Goal: Check status

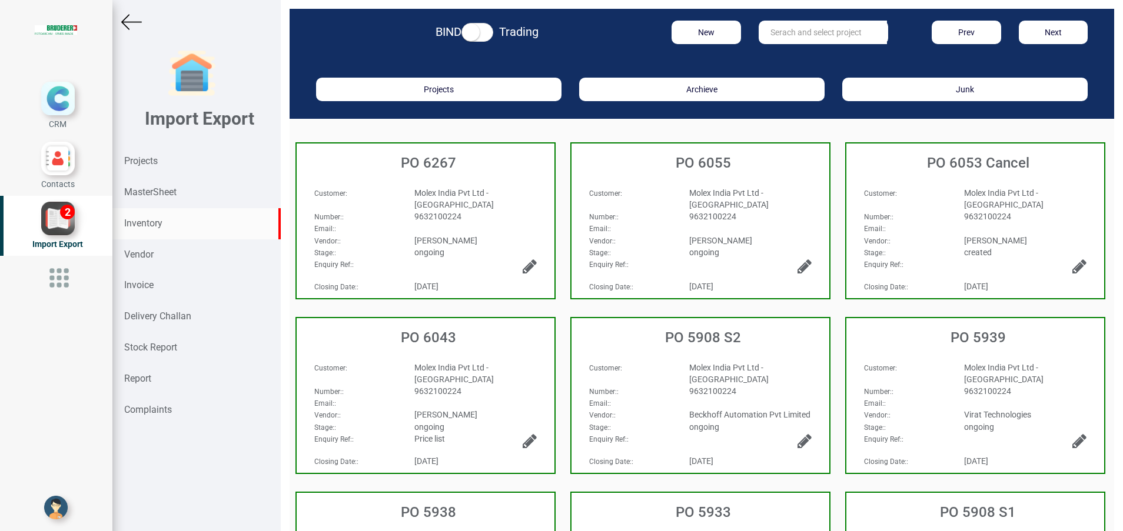
click at [141, 211] on div "Inventory" at bounding box center [196, 223] width 168 height 31
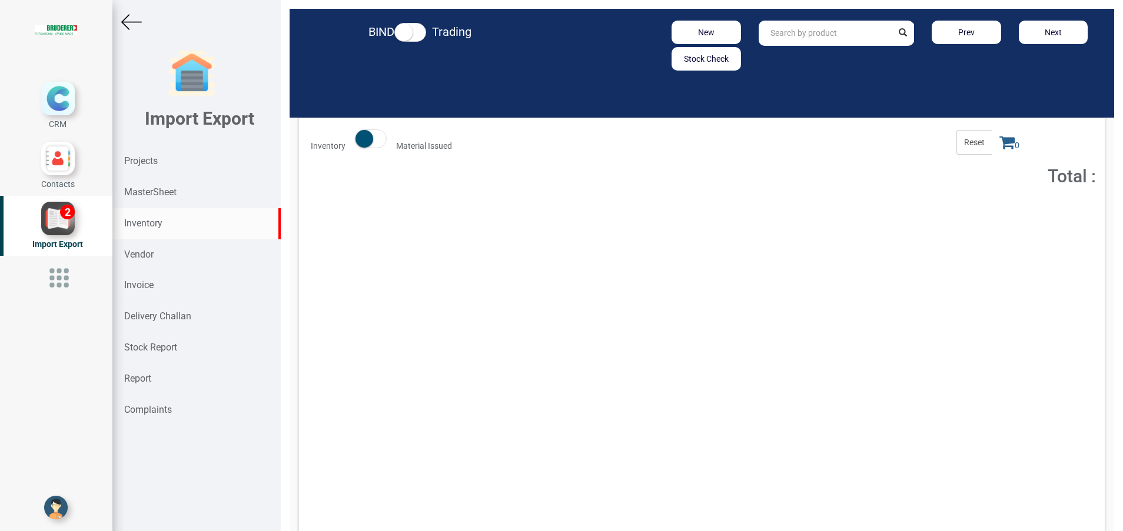
click at [821, 25] on input "text" at bounding box center [826, 33] width 134 height 25
paste input "ZK1090-9191-0030"
type input "ZK1090-9191-0030"
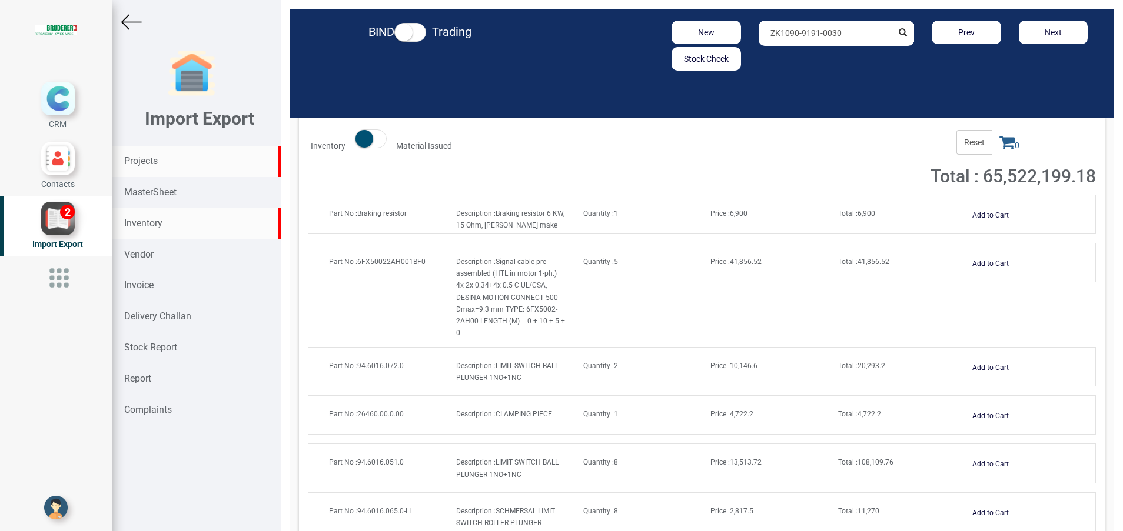
click at [160, 161] on div "Projects" at bounding box center [196, 161] width 168 height 31
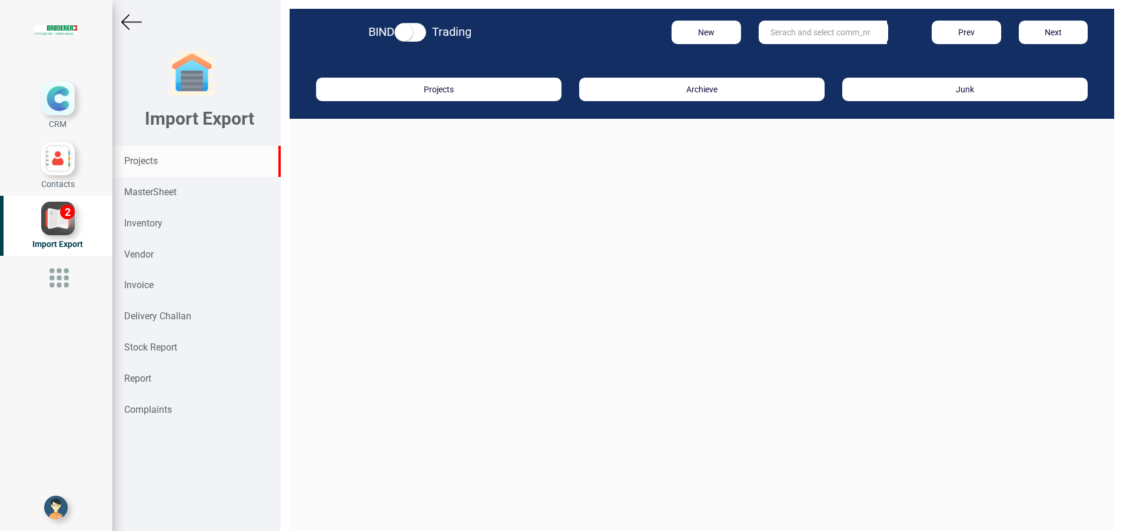
click at [796, 38] on input "text" at bounding box center [823, 33] width 128 height 24
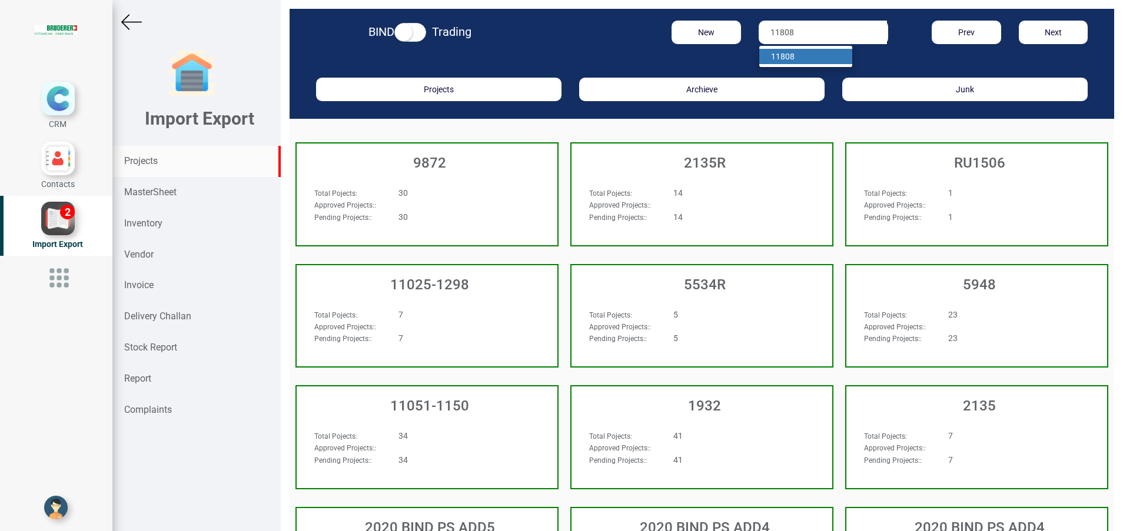
type input "11808"
click at [800, 56] on link "11808" at bounding box center [805, 56] width 93 height 15
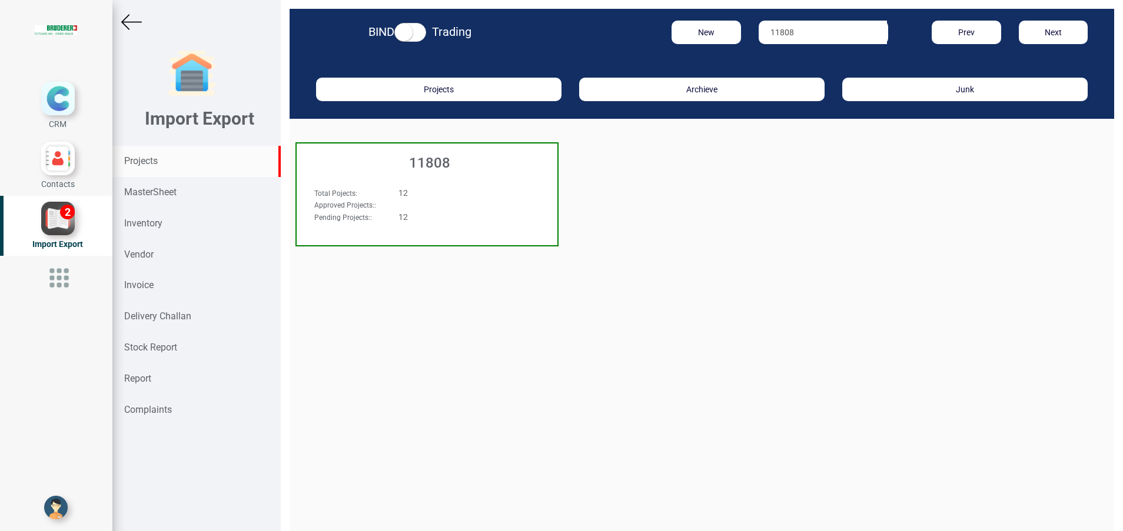
click at [422, 167] on h3 "11808" at bounding box center [429, 162] width 255 height 15
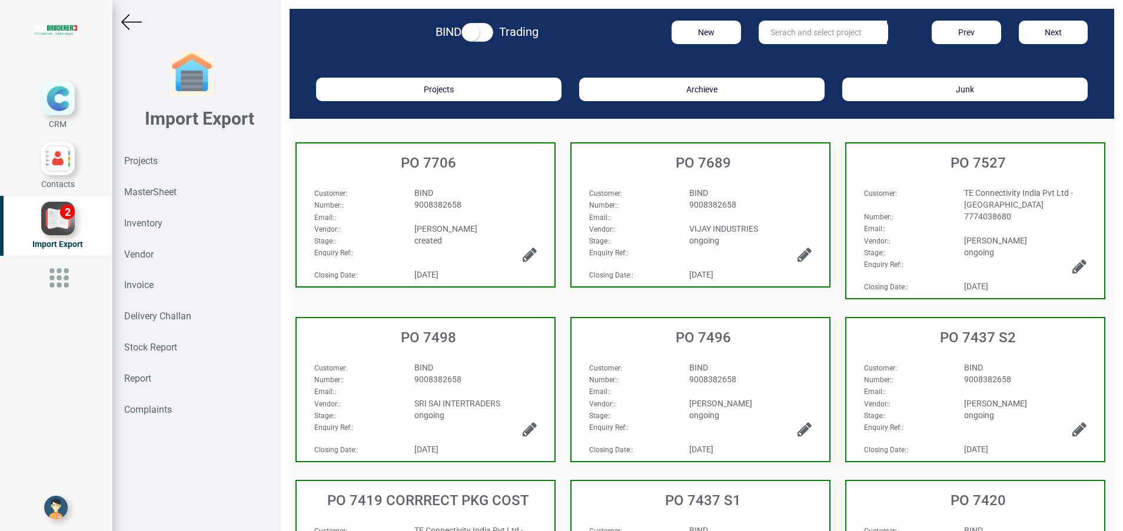
click at [964, 221] on span "7774038680" at bounding box center [987, 216] width 47 height 9
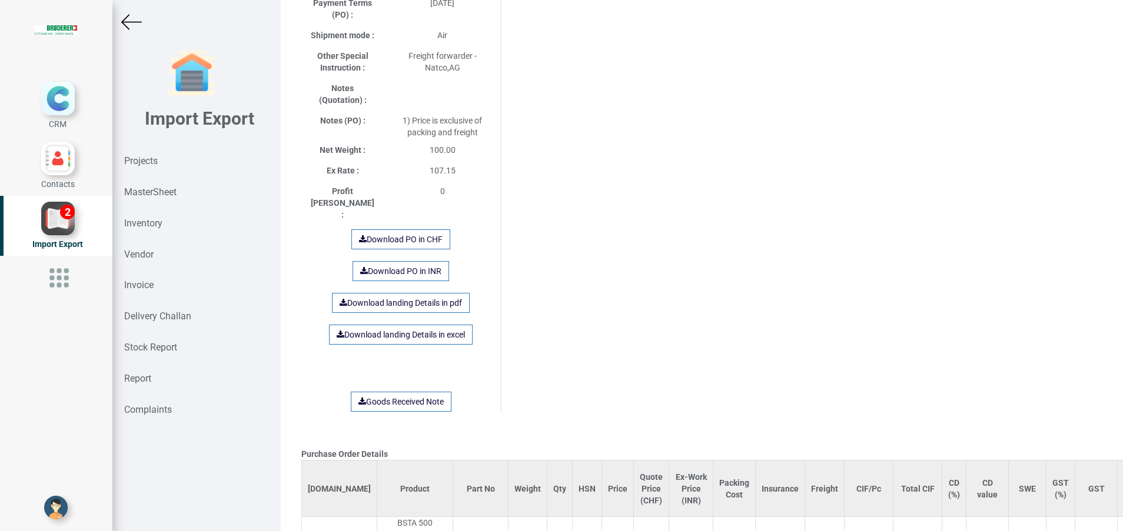
scroll to position [706, 0]
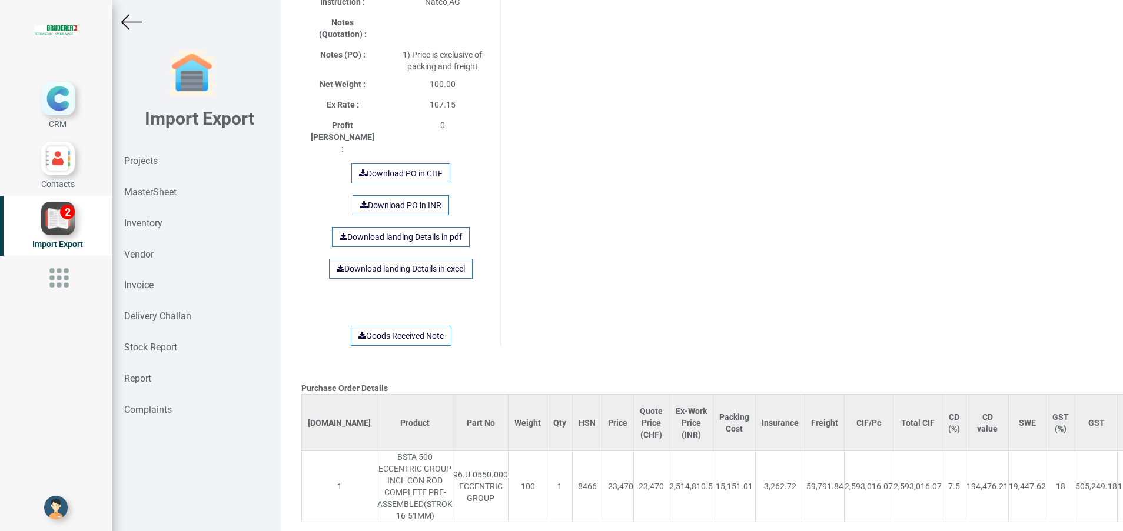
click at [137, 22] on img at bounding box center [131, 22] width 21 height 21
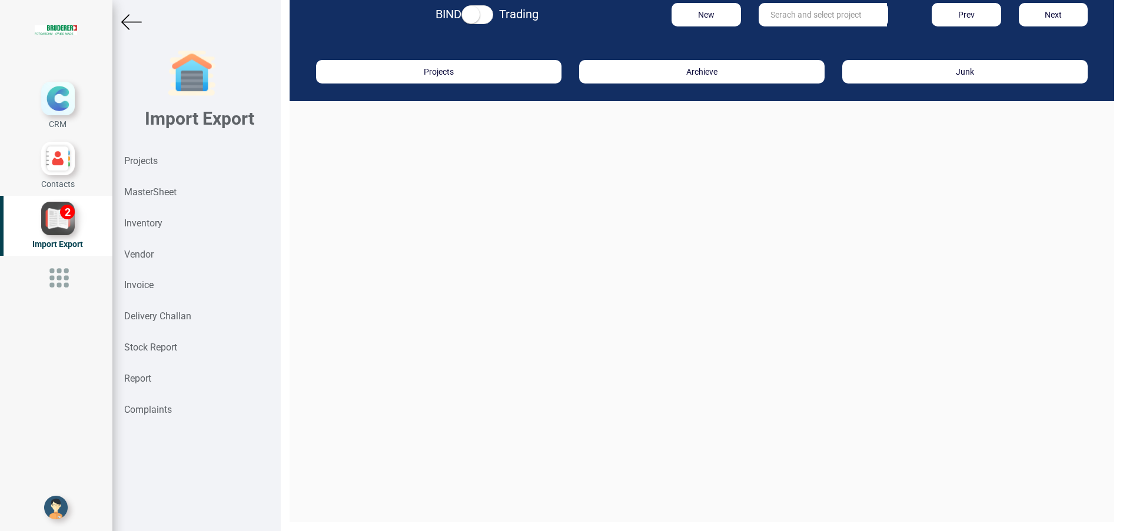
scroll to position [18, 0]
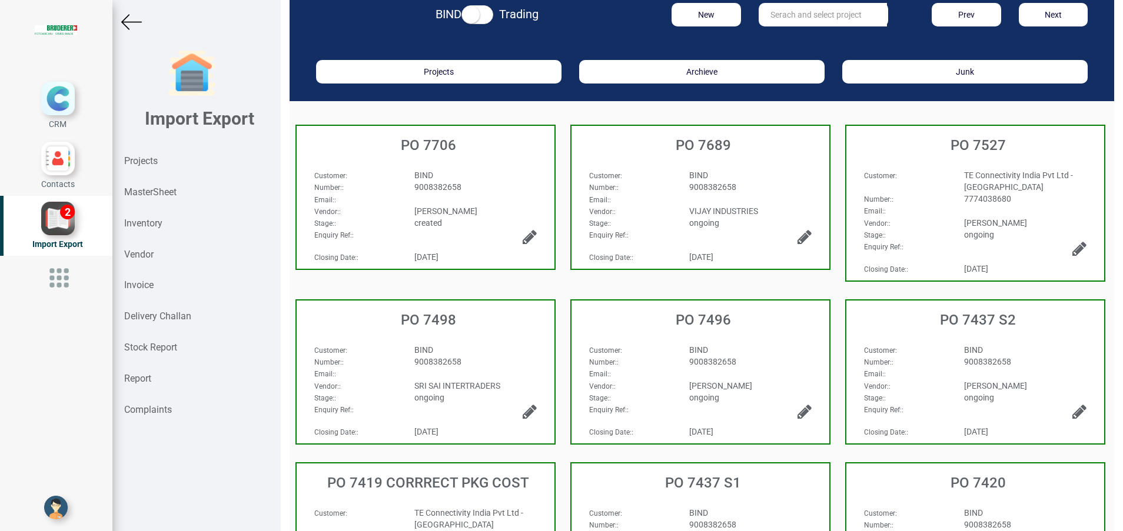
click at [720, 392] on div "ongoing" at bounding box center [750, 398] width 140 height 12
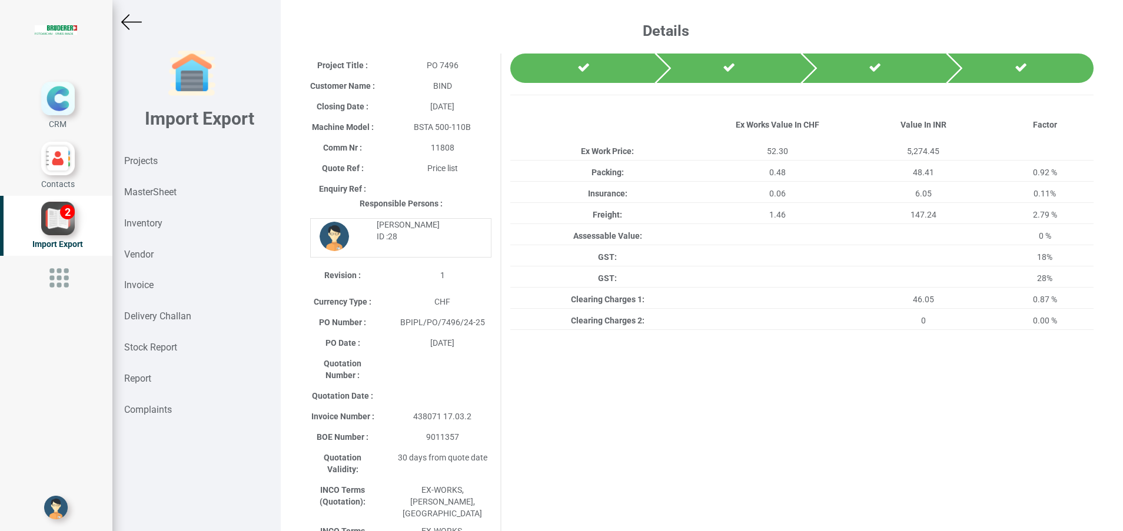
click at [145, 22] on div at bounding box center [196, 22] width 168 height 21
click at [136, 17] on img at bounding box center [131, 22] width 21 height 21
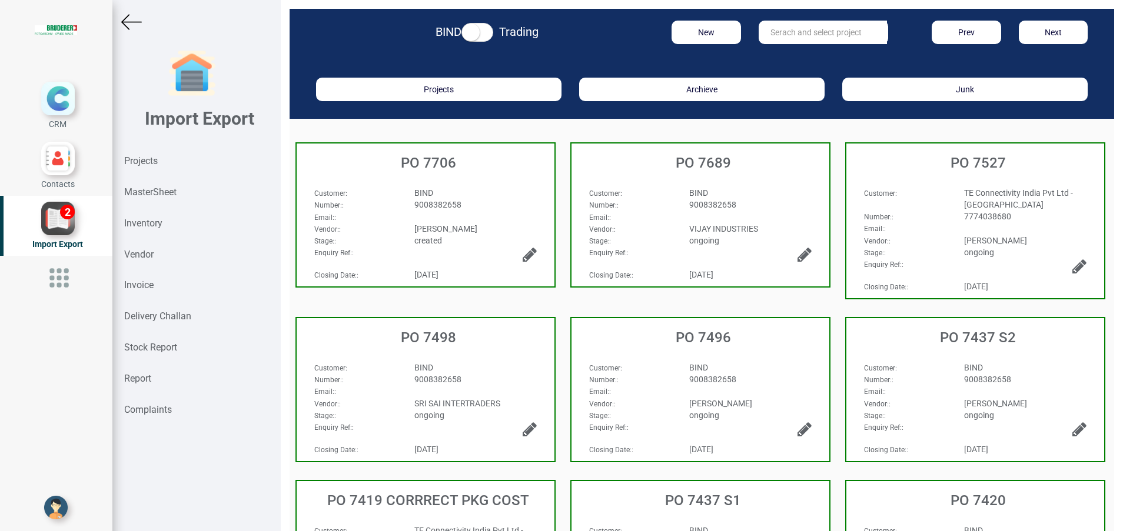
click at [920, 380] on div "Number: :" at bounding box center [905, 380] width 100 height 12
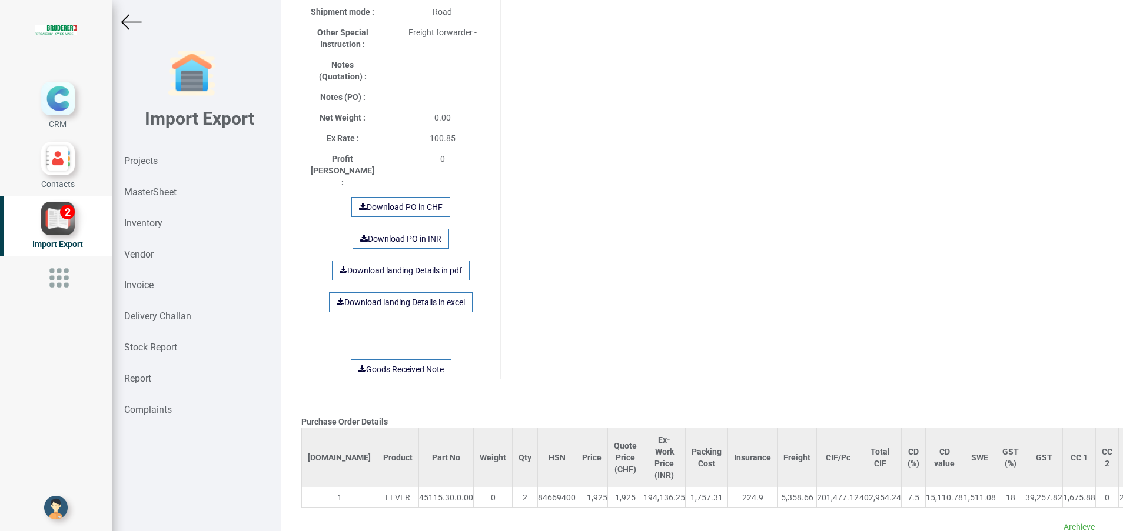
scroll to position [666, 0]
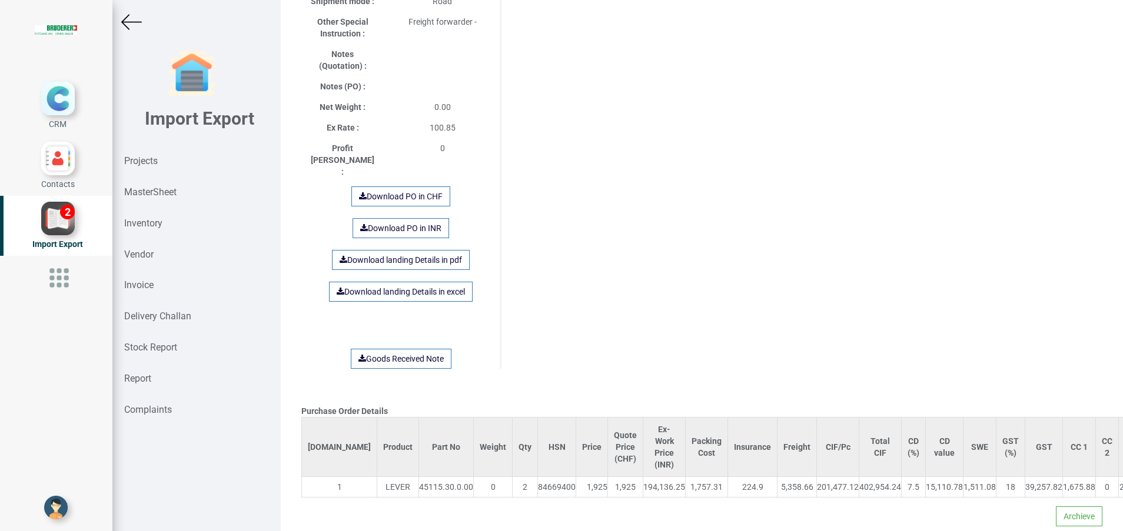
click at [137, 18] on img at bounding box center [131, 22] width 21 height 21
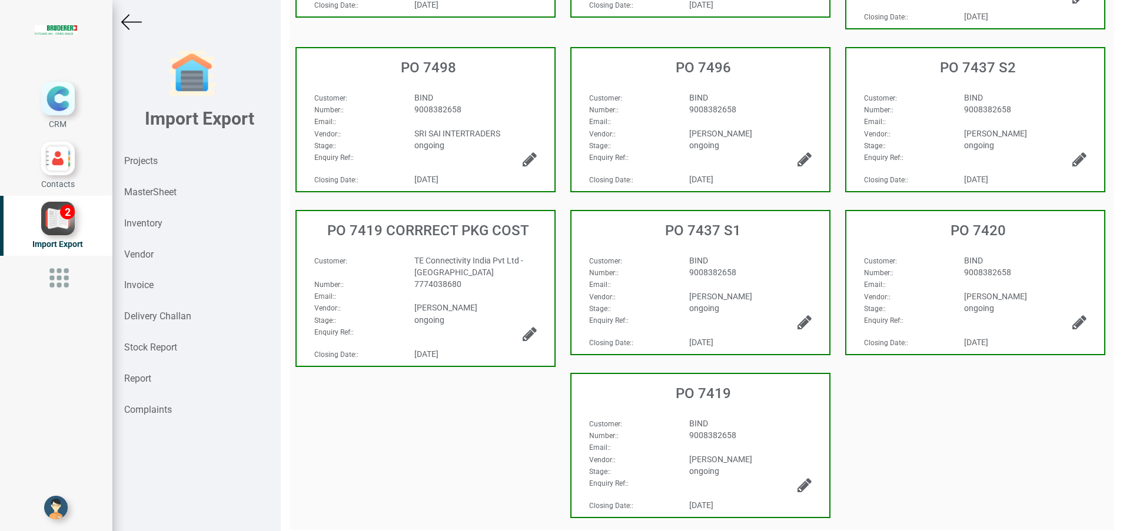
scroll to position [276, 0]
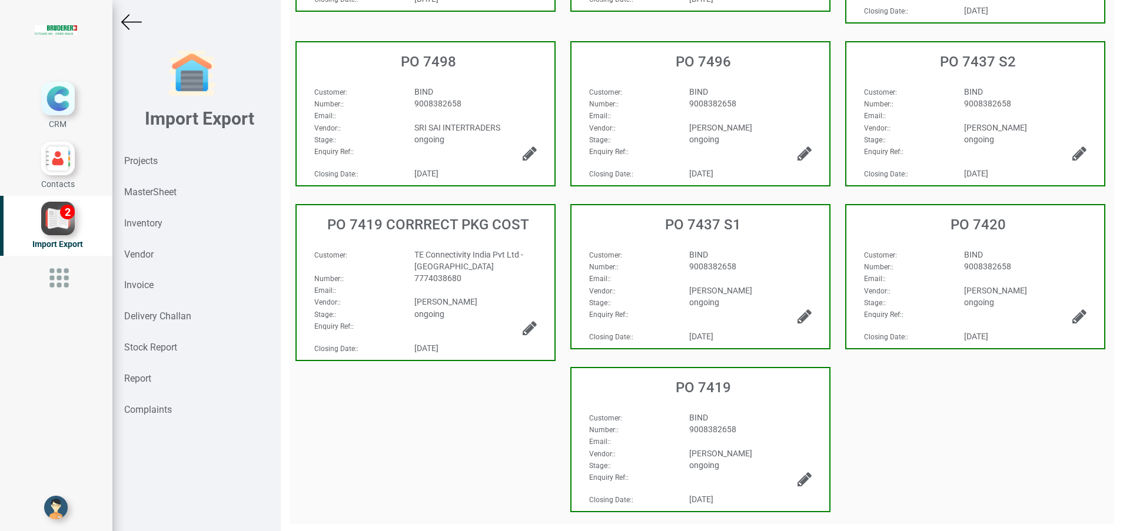
click at [717, 277] on div "Email: :" at bounding box center [700, 278] width 240 height 12
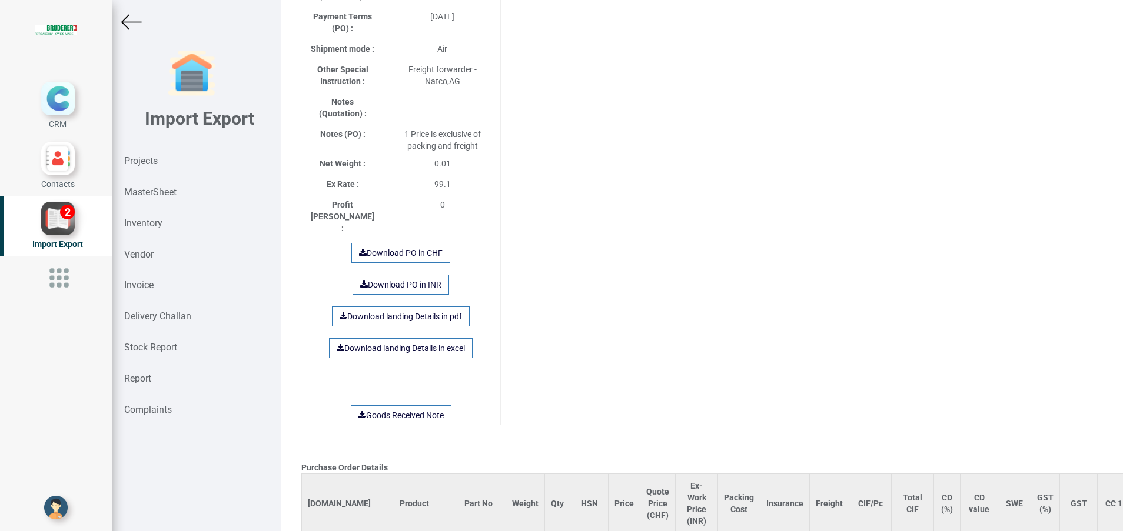
scroll to position [844, 0]
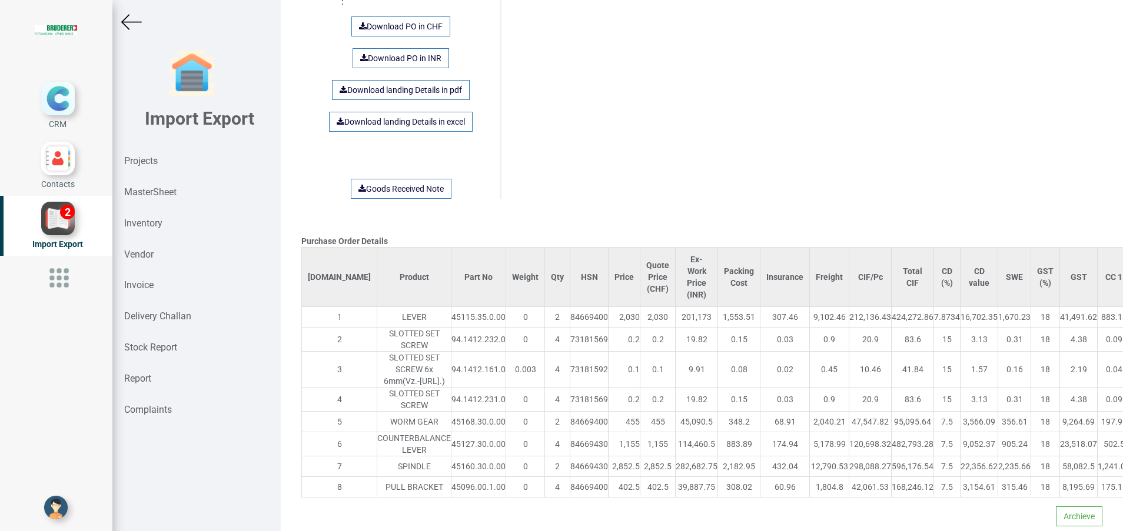
click at [137, 23] on img at bounding box center [131, 22] width 21 height 21
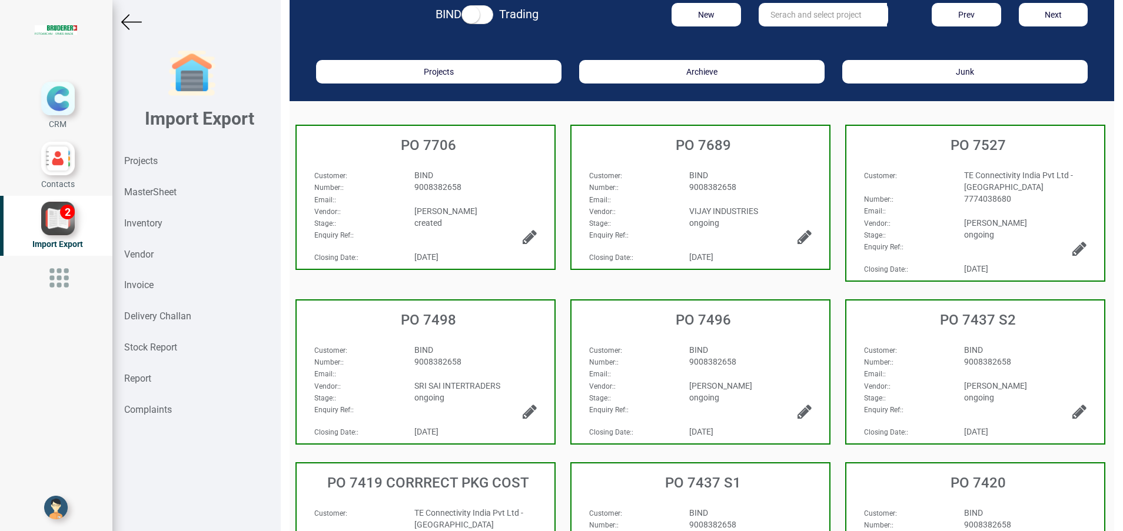
scroll to position [276, 0]
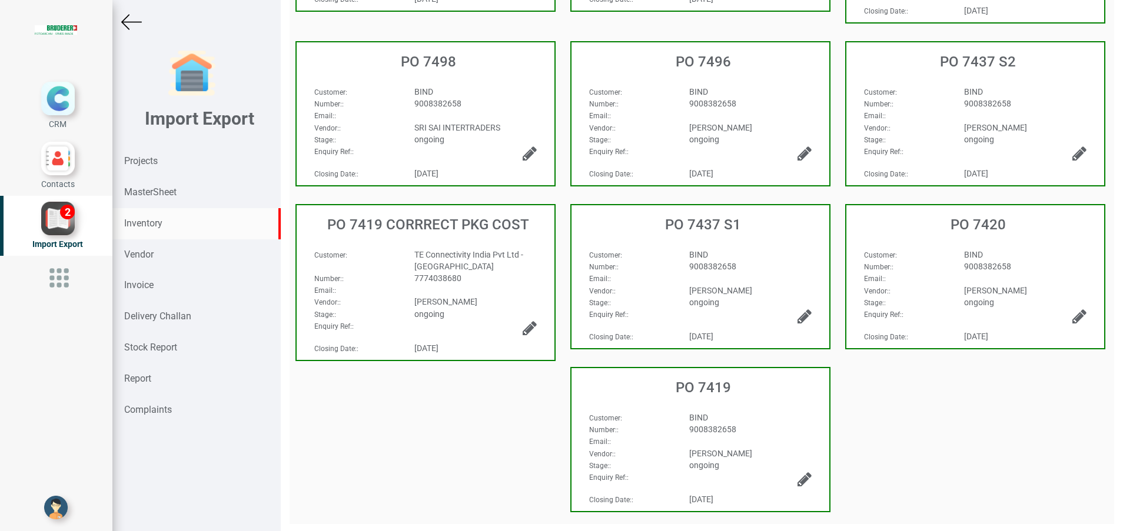
click at [162, 220] on strong "Inventory" at bounding box center [143, 223] width 38 height 11
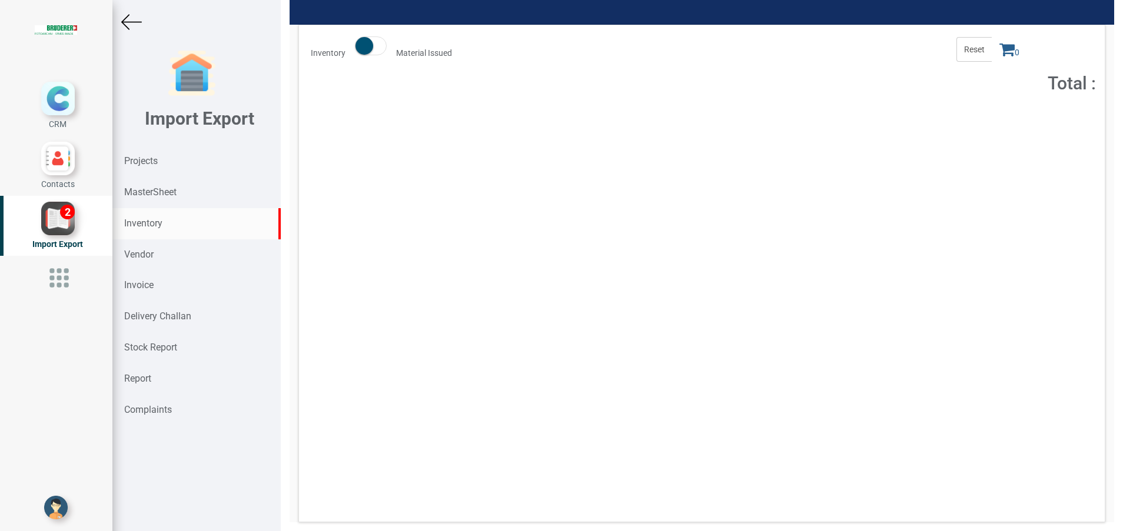
scroll to position [93, 0]
click at [270, 163] on div "Projects" at bounding box center [196, 161] width 168 height 31
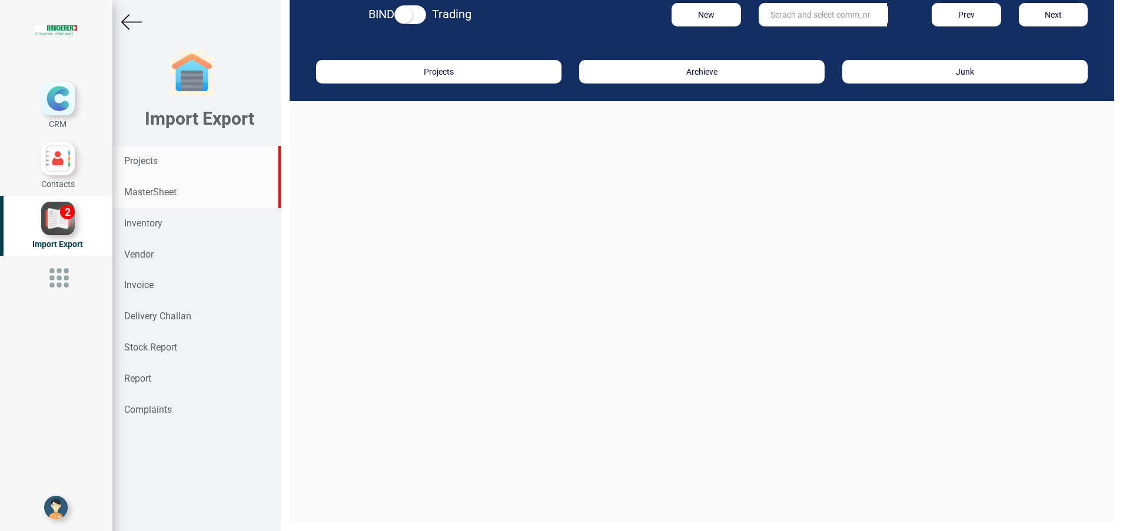
scroll to position [18, 0]
click at [793, 12] on input "text" at bounding box center [823, 15] width 128 height 24
paste input "94.3061.680.0"
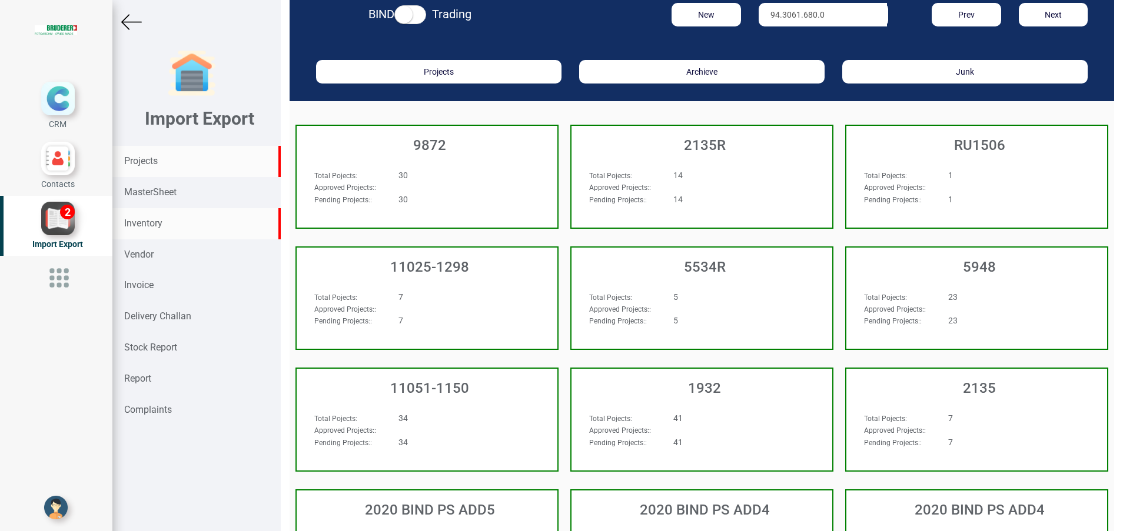
type input "94.3061.680.0"
click at [191, 224] on div "Inventory" at bounding box center [196, 223] width 168 height 31
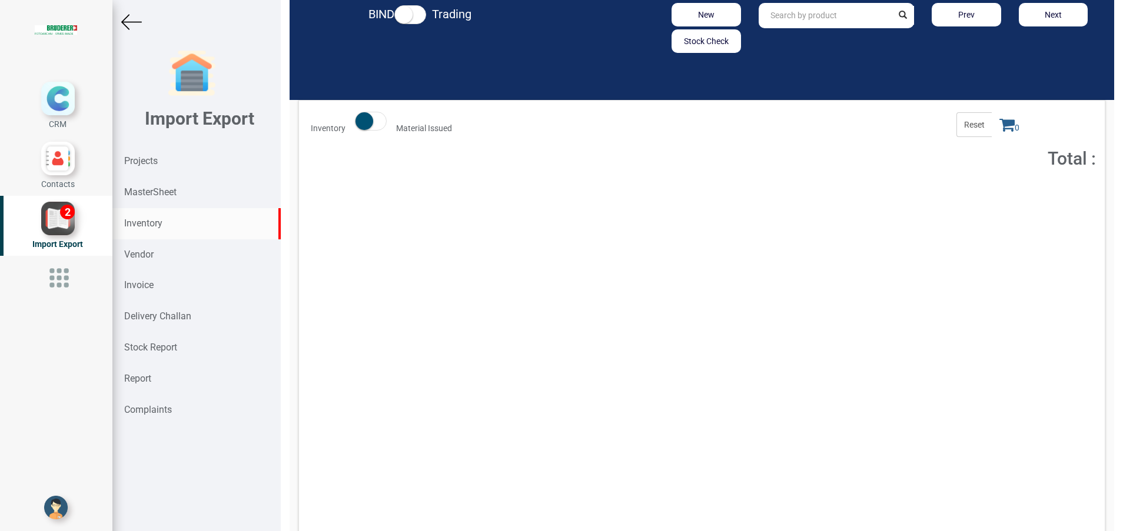
click at [787, 19] on input "text" at bounding box center [826, 15] width 134 height 25
paste input "94.3061.680.0"
type input "94.3061.680.0"
click at [844, 193] on strong "Total :" at bounding box center [847, 196] width 19 height 8
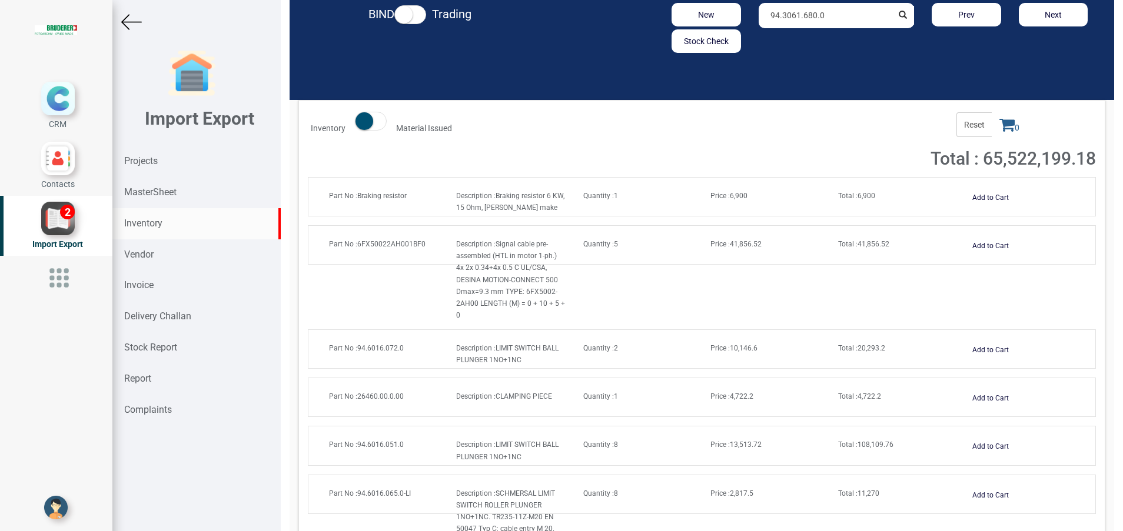
scroll to position [15, 0]
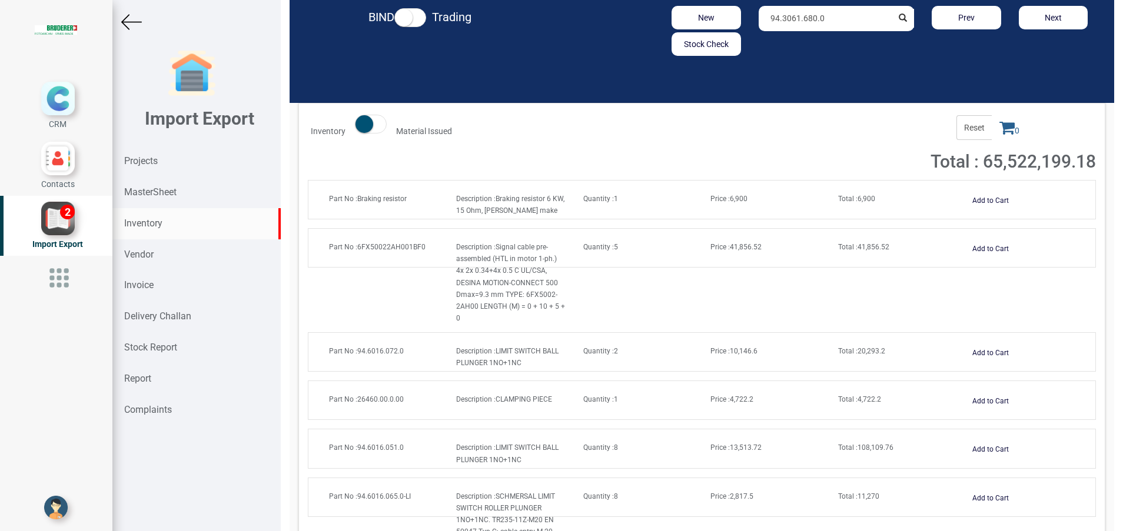
drag, startPoint x: 836, startPoint y: 24, endPoint x: 650, endPoint y: 34, distance: 186.3
click at [650, 34] on div "New Stock Check 94.3061.680.0 Prev Next" at bounding box center [836, 31] width 538 height 50
paste input "45184.01.1.000"
type input "45184.01.1.000"
click at [798, 41] on strong "45184.01.1.000" at bounding box center [800, 43] width 59 height 9
